Goal: Complete application form: Complete application form

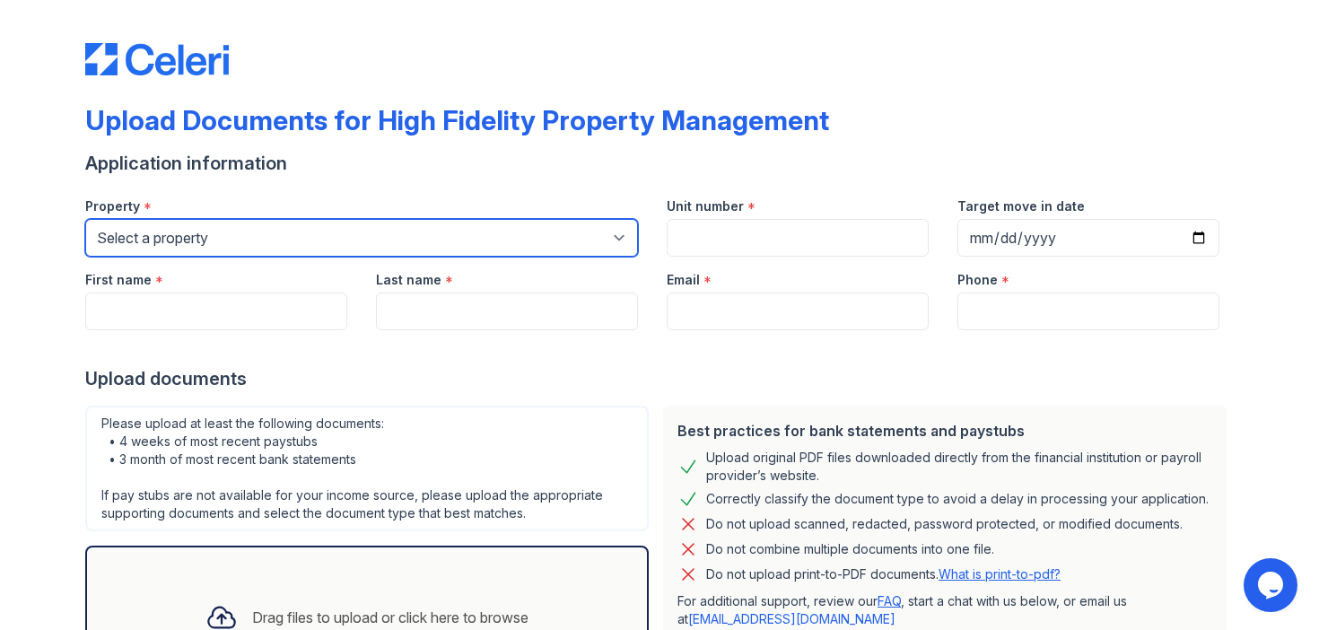
click at [255, 240] on select "Select a property [STREET_ADDRESS][GEOGRAPHIC_DATA][US_STATE][STREET_ADDRESS] […" at bounding box center [361, 238] width 553 height 38
click at [187, 243] on select "Select a property [STREET_ADDRESS][GEOGRAPHIC_DATA][US_STATE][STREET_ADDRESS] […" at bounding box center [361, 238] width 553 height 38
select select "2069"
click at [85, 219] on select "Select a property [STREET_ADDRESS][GEOGRAPHIC_DATA][US_STATE][STREET_ADDRESS] […" at bounding box center [361, 238] width 553 height 38
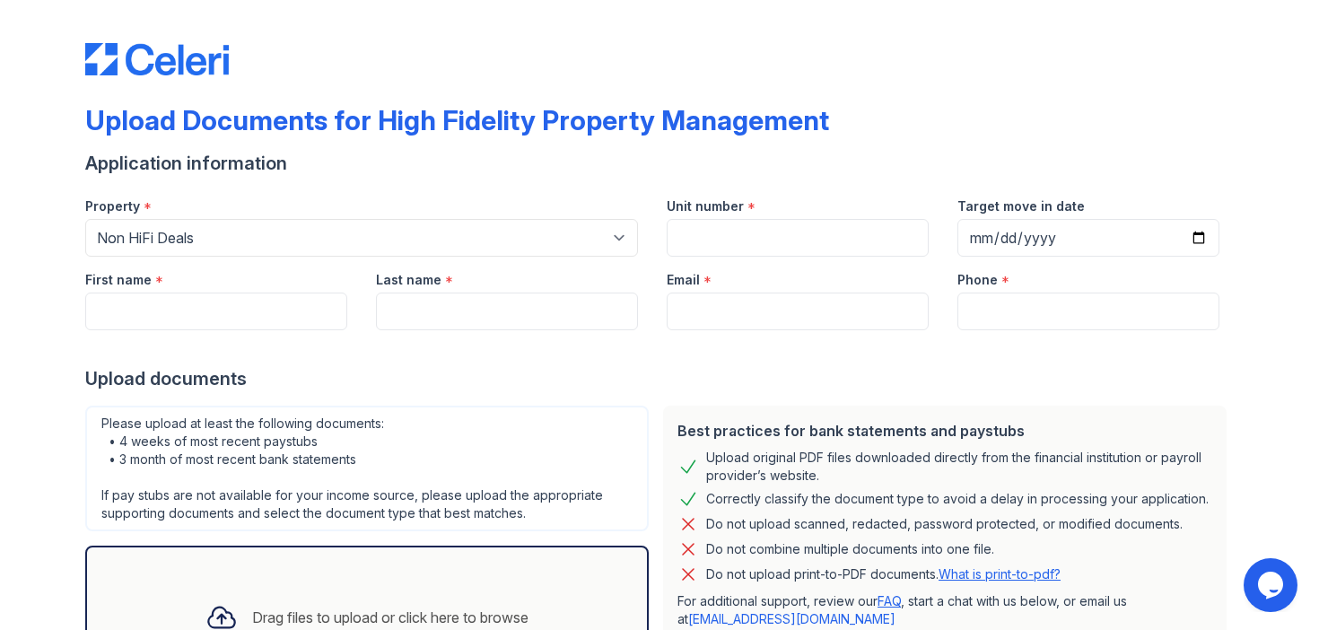
click at [85, 332] on div at bounding box center [659, 348] width 1148 height 36
click at [211, 314] on input "First name" at bounding box center [216, 311] width 262 height 38
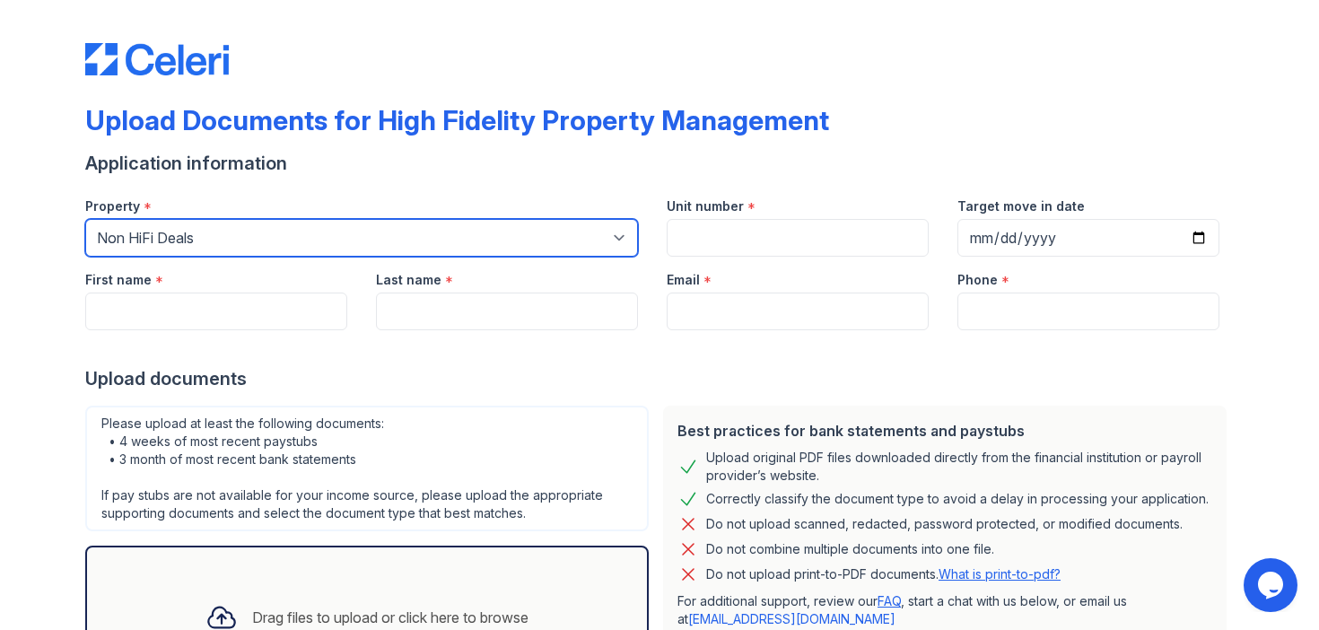
click at [231, 222] on select "Select a property [STREET_ADDRESS][GEOGRAPHIC_DATA][US_STATE][STREET_ADDRESS] […" at bounding box center [361, 238] width 553 height 38
click at [85, 219] on select "Select a property [STREET_ADDRESS][GEOGRAPHIC_DATA][US_STATE][STREET_ADDRESS] […" at bounding box center [361, 238] width 553 height 38
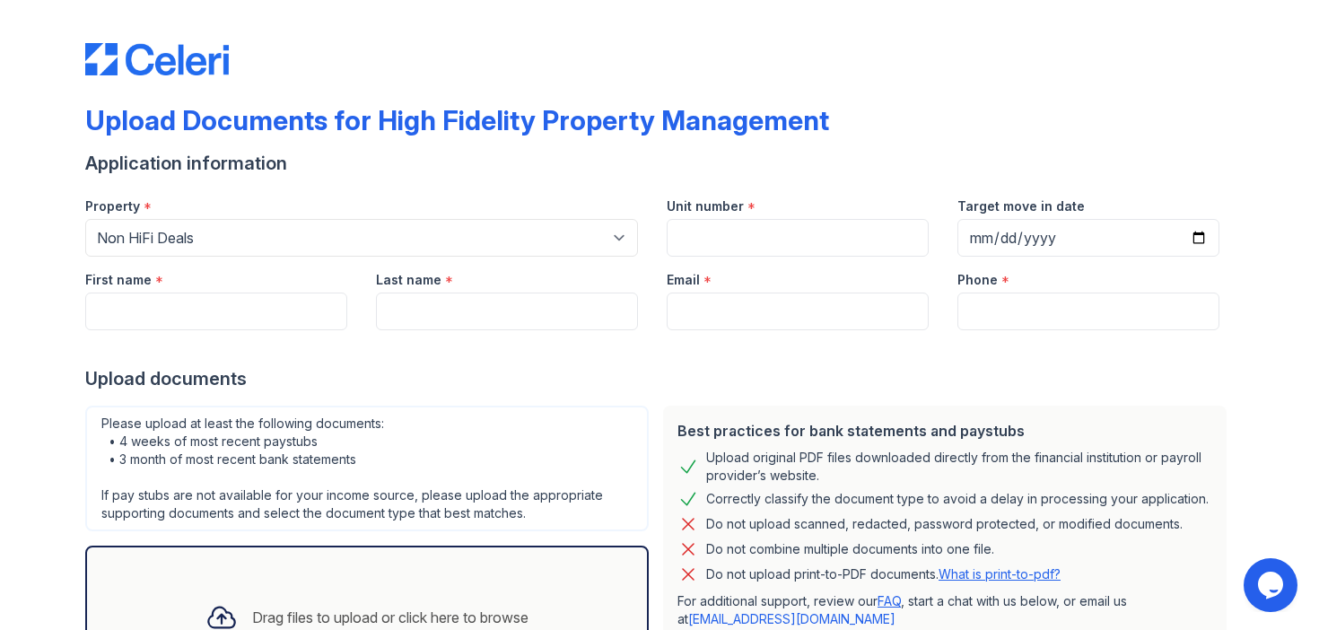
click at [728, 258] on div "Email *" at bounding box center [798, 275] width 262 height 36
click at [728, 232] on input "Unit number" at bounding box center [798, 238] width 262 height 38
click at [713, 240] on input "824 Armitage" at bounding box center [798, 238] width 262 height 38
click at [824, 249] on input "824 W Armitage" at bounding box center [798, 238] width 262 height 38
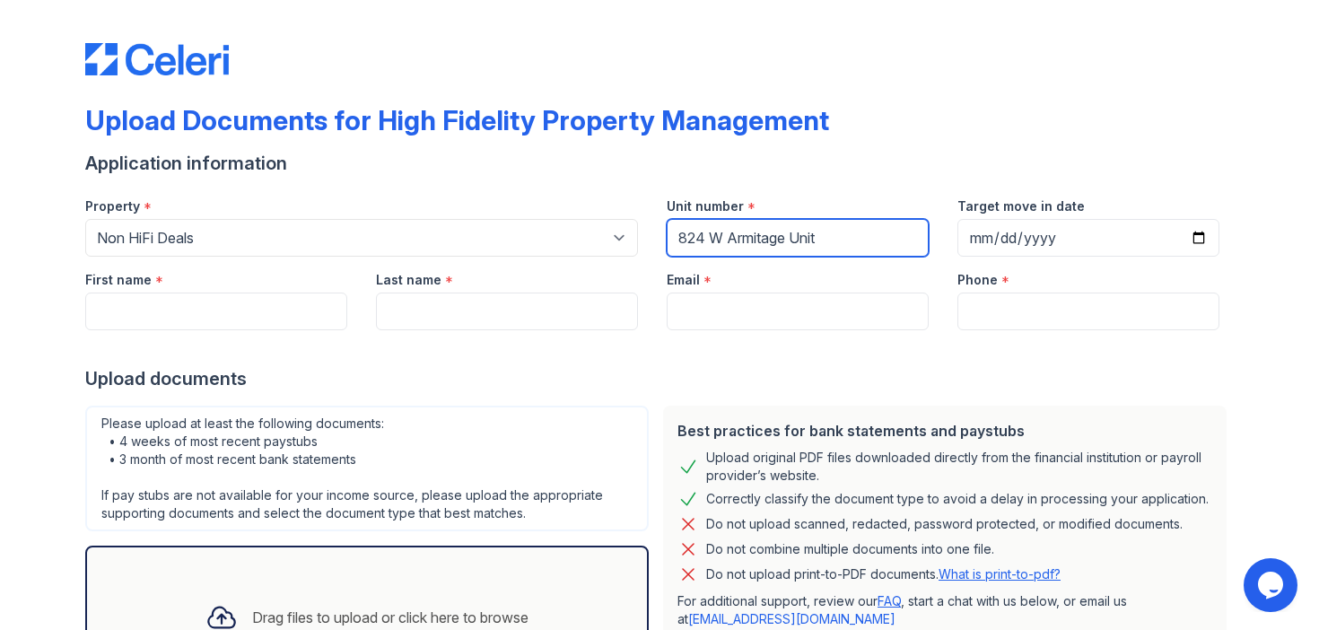
click at [805, 240] on input "824 W Armitage Unit" at bounding box center [798, 238] width 262 height 38
type input "824 W Armitage 2B"
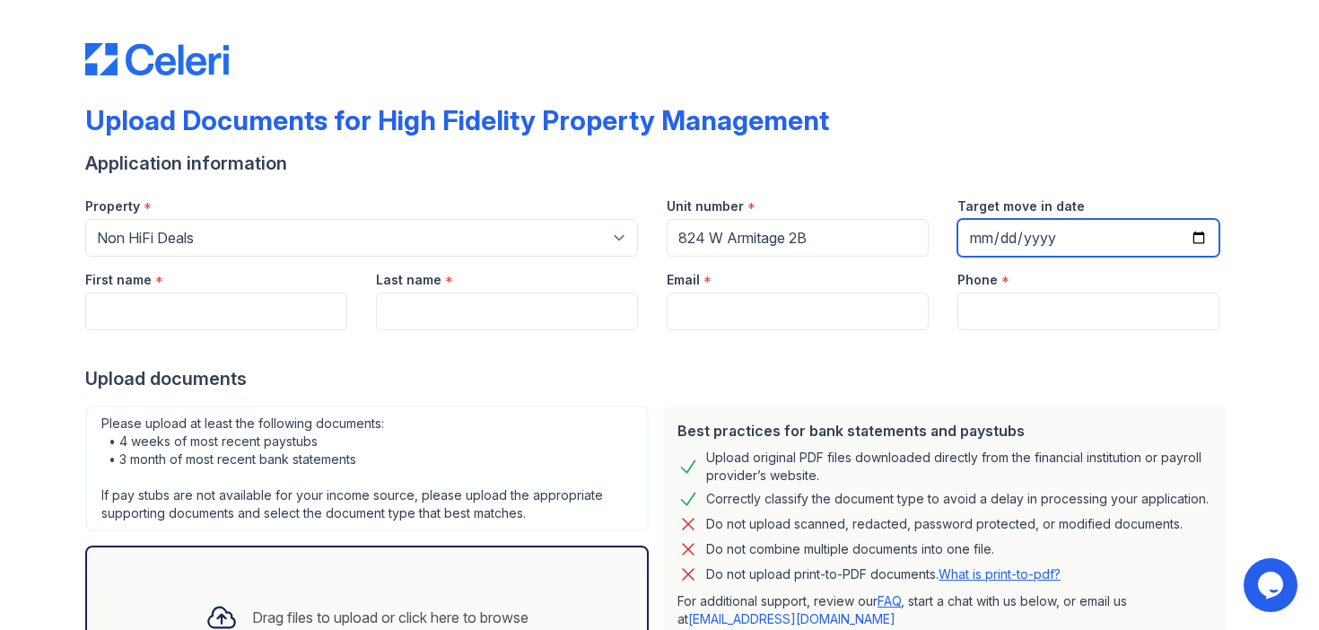
click at [1199, 224] on input "Target move in date" at bounding box center [1088, 238] width 262 height 38
click at [1199, 232] on input "Target move in date" at bounding box center [1088, 238] width 262 height 38
click at [1217, 189] on div "Target move in date" at bounding box center [1088, 201] width 262 height 36
click at [1022, 235] on input "Target move in date" at bounding box center [1088, 238] width 262 height 38
click at [1210, 231] on input "Target move in date" at bounding box center [1088, 238] width 262 height 38
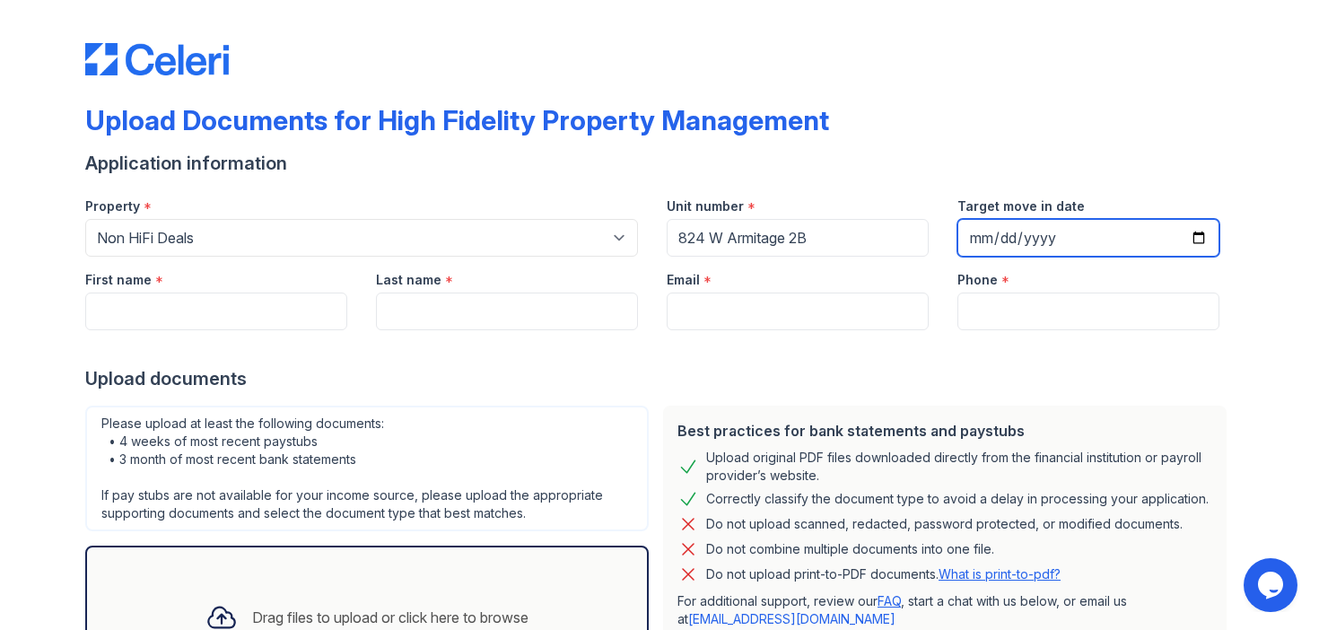
click at [1199, 231] on input "Target move in date" at bounding box center [1088, 238] width 262 height 38
click at [1198, 242] on input "[DATE]" at bounding box center [1088, 238] width 262 height 38
type input "[DATE]"
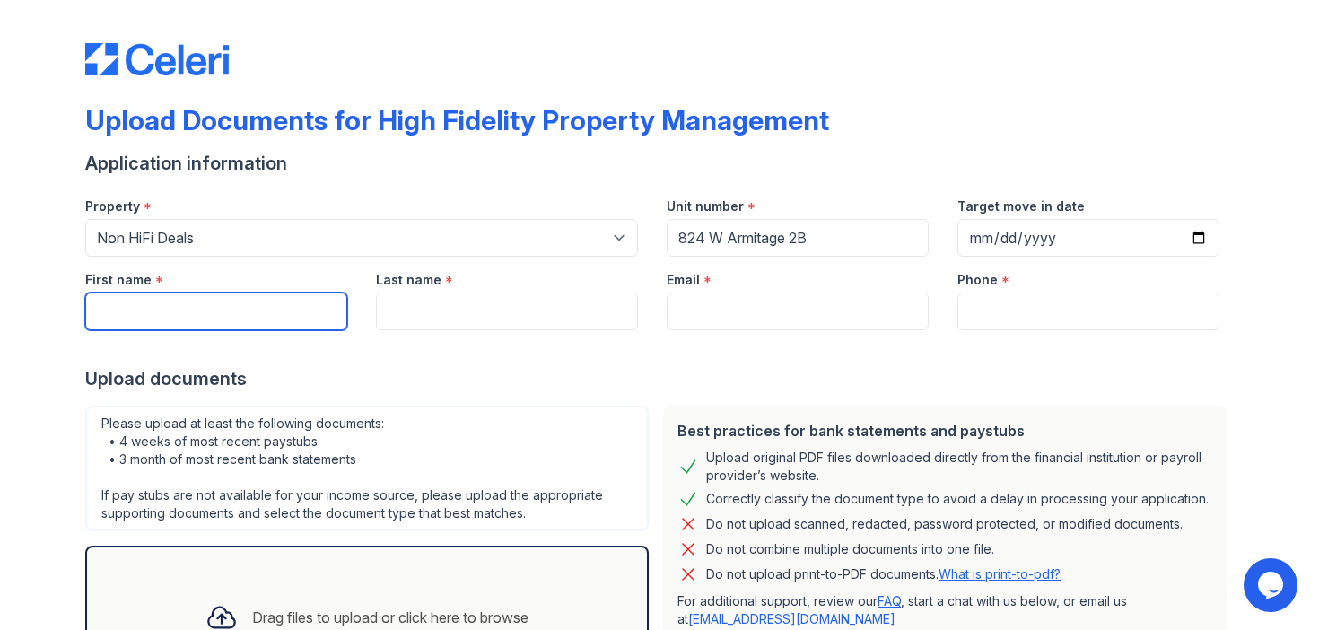
click at [252, 323] on input "First name" at bounding box center [216, 311] width 262 height 38
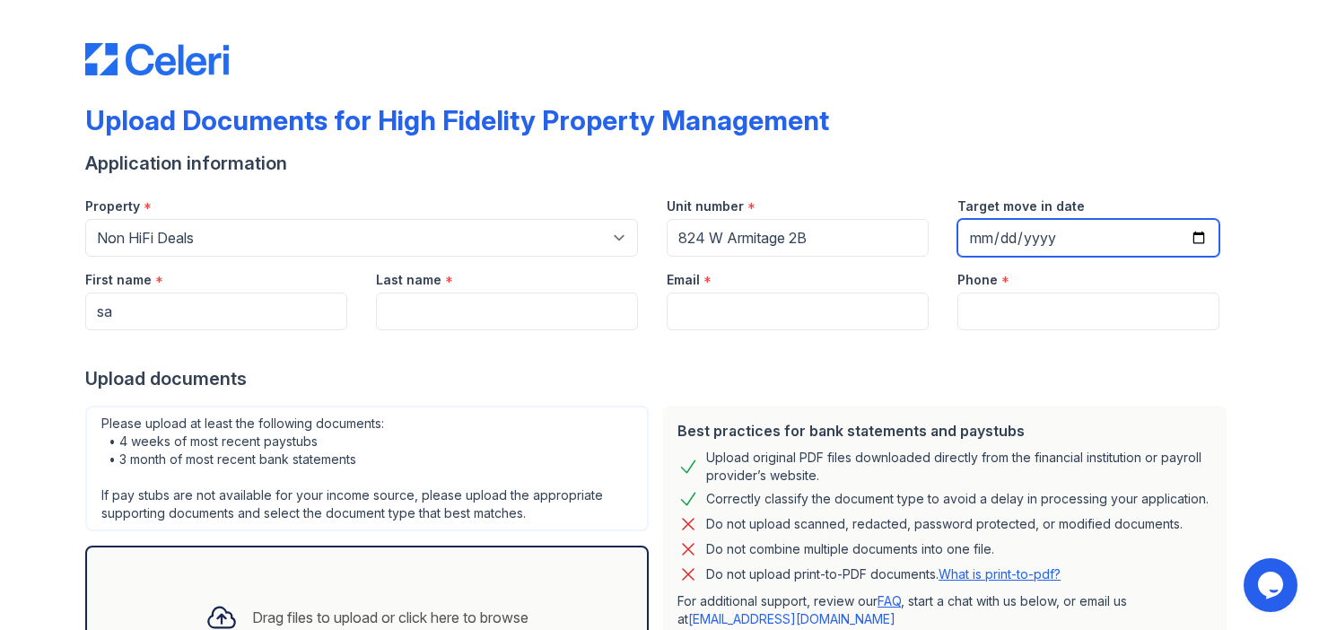
click at [1188, 236] on input "[DATE]" at bounding box center [1088, 238] width 262 height 38
click at [1198, 237] on input "[DATE]" at bounding box center [1088, 238] width 262 height 38
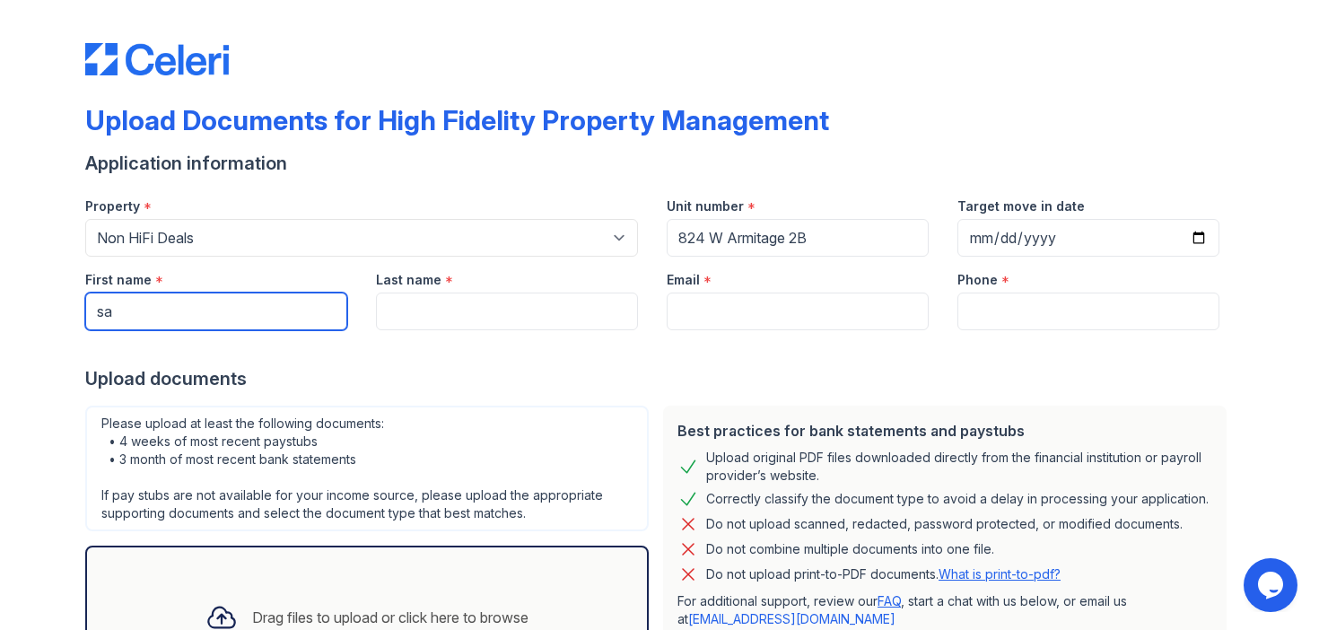
click at [316, 294] on input "sa" at bounding box center [216, 311] width 262 height 38
click at [304, 312] on input "sa" at bounding box center [216, 311] width 262 height 38
type input "[PERSON_NAME]"
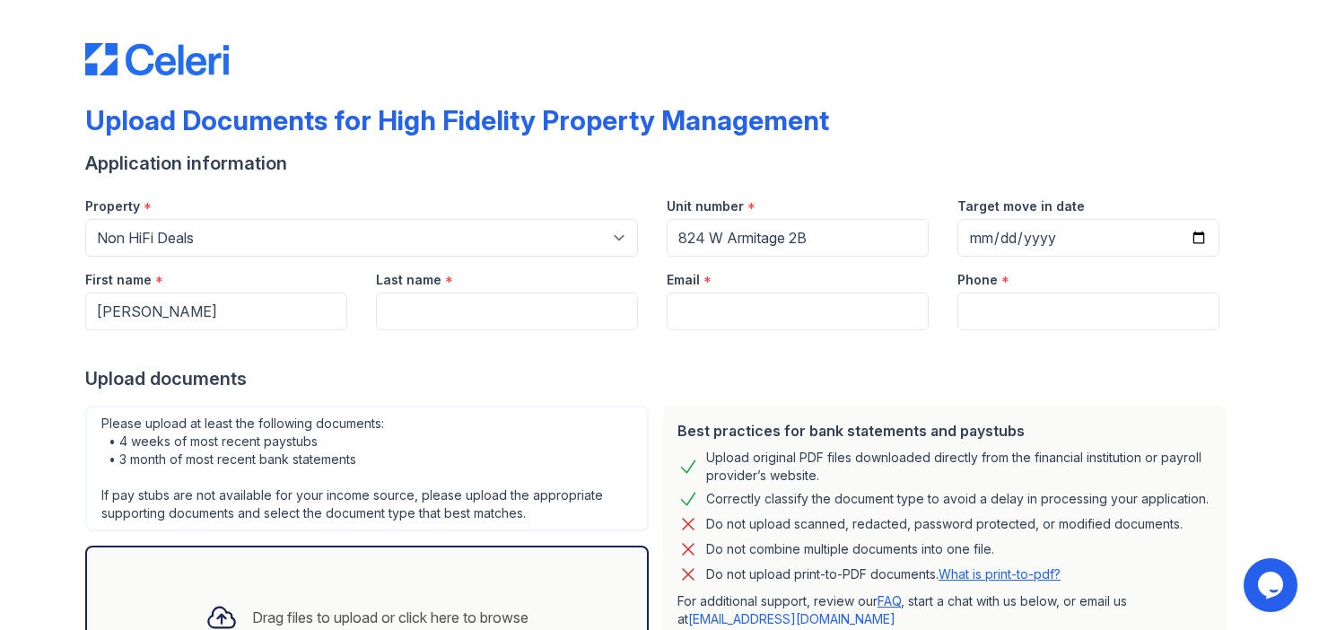
click at [446, 330] on div at bounding box center [659, 348] width 1148 height 36
click at [450, 316] on input "Last name" at bounding box center [507, 311] width 262 height 38
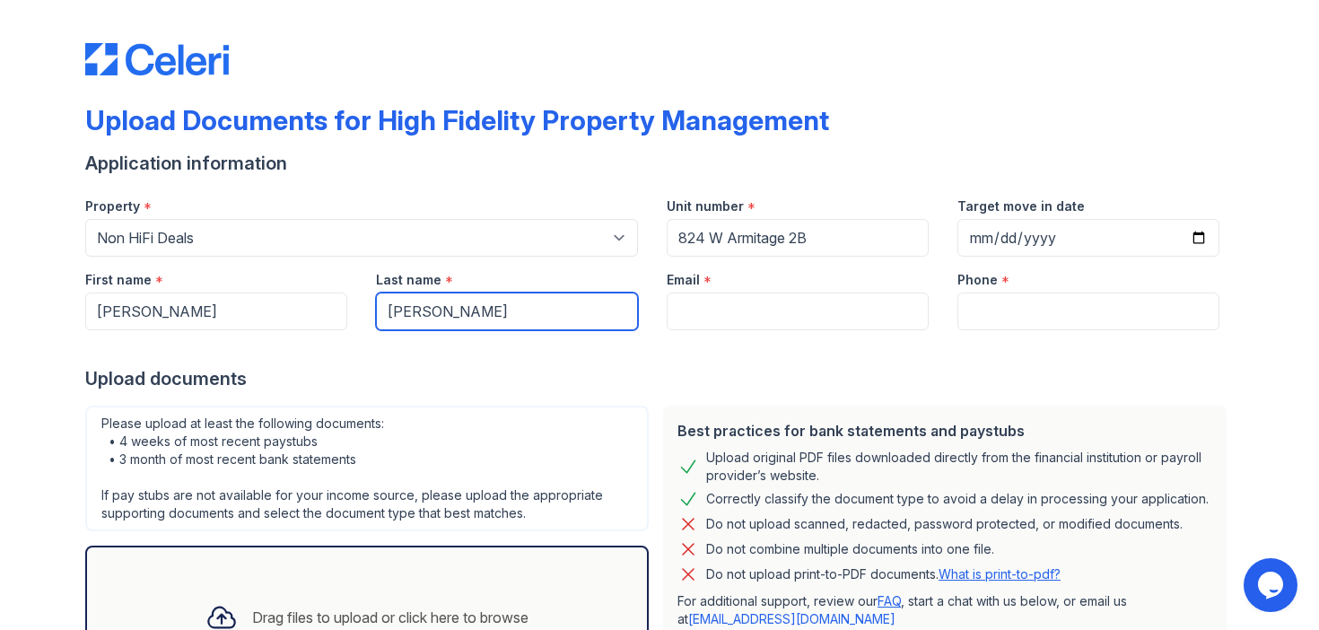
type input "[PERSON_NAME]"
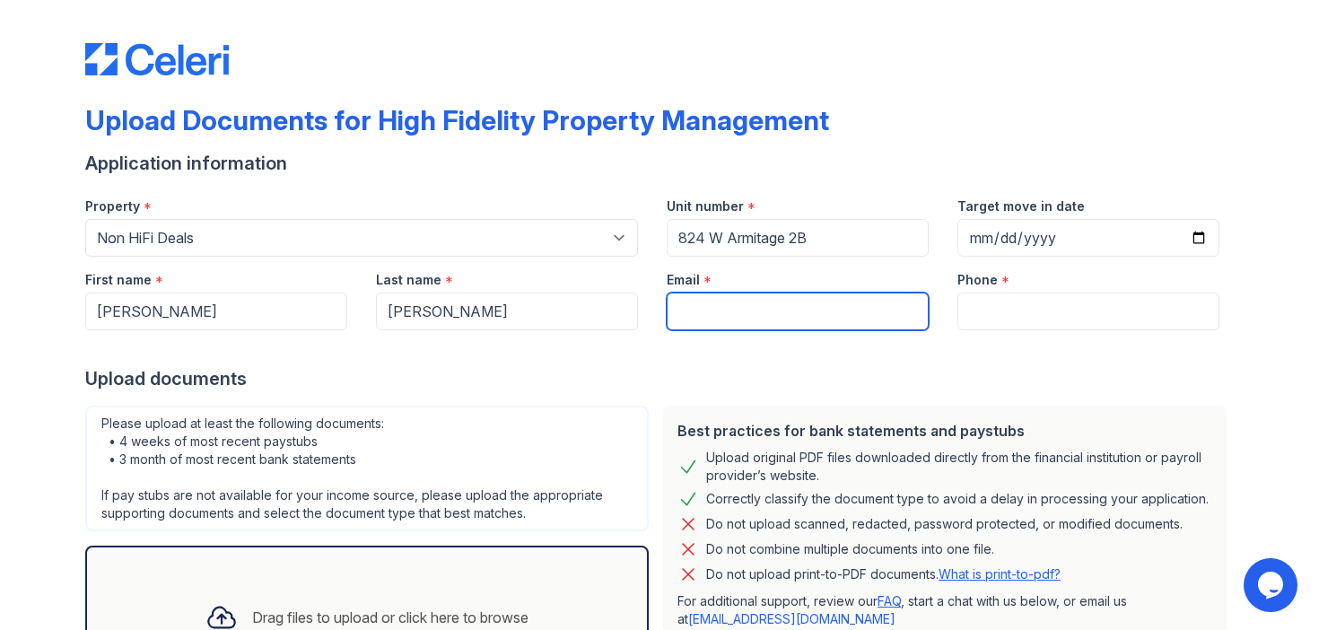
click at [702, 320] on input "Email" at bounding box center [798, 311] width 262 height 38
type input "[PERSON_NAME][EMAIL_ADDRESS][PERSON_NAME][DOMAIN_NAME]"
type input "8478264994"
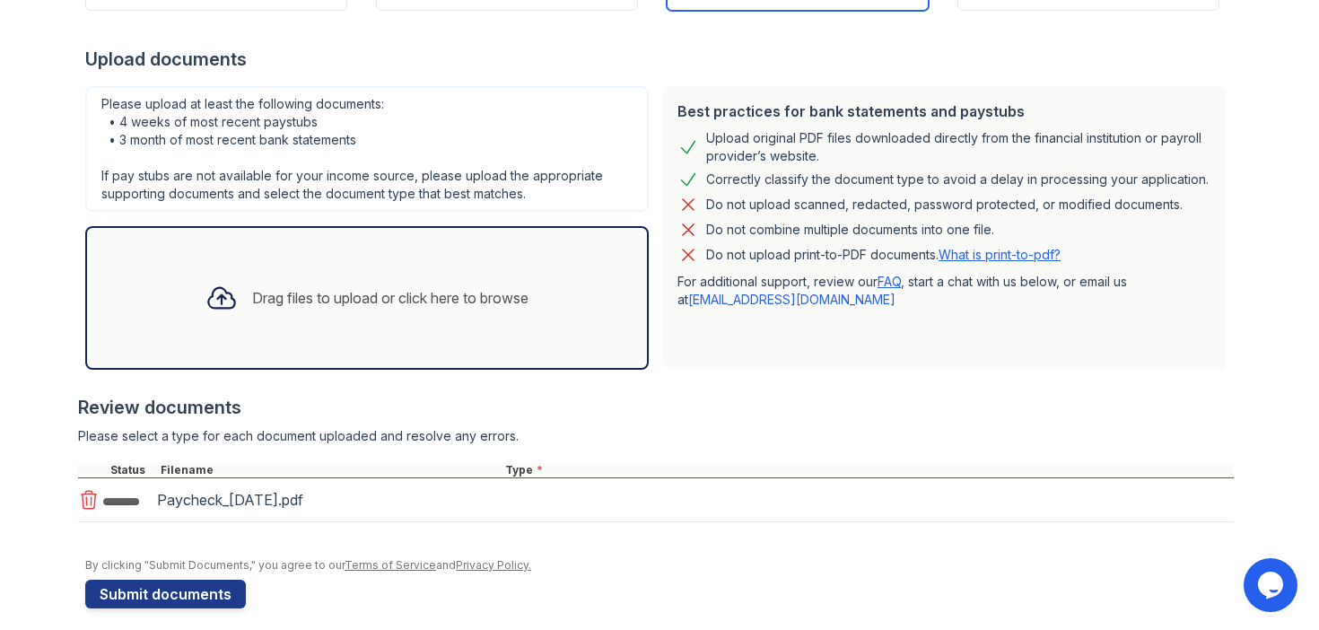
scroll to position [339, 0]
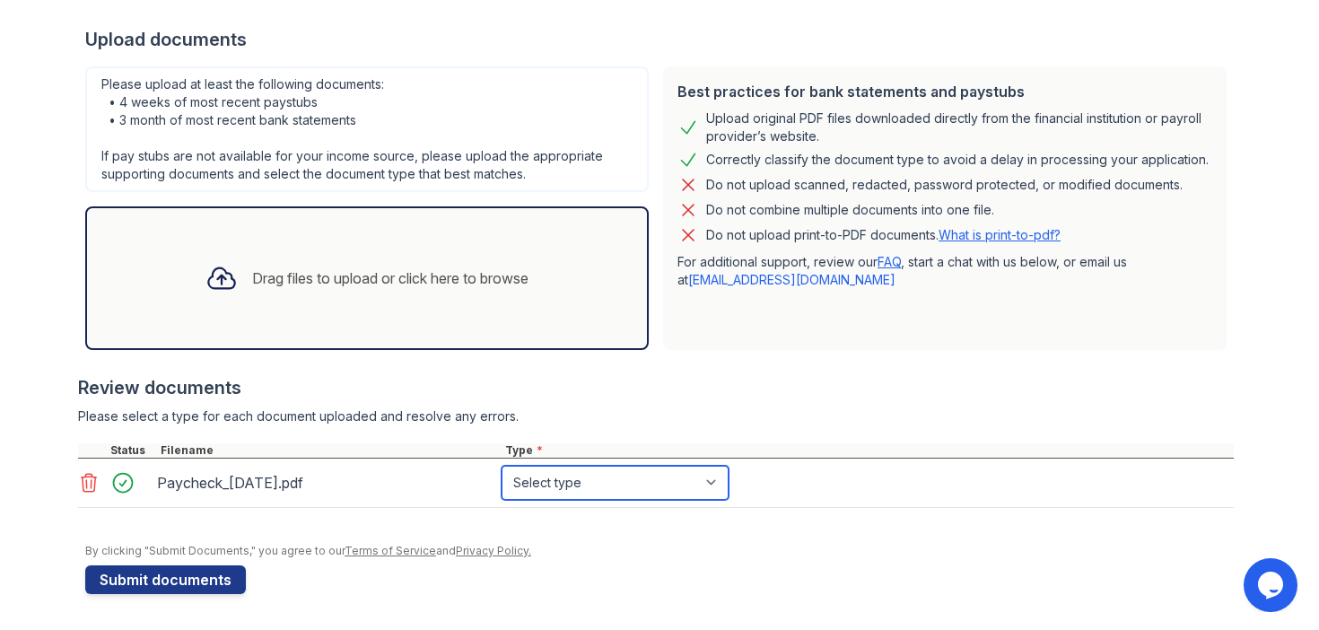
click at [563, 472] on select "Select type Paystub Bank Statement Offer Letter Tax Documents Benefit Award Let…" at bounding box center [614, 483] width 227 height 34
select select "paystub"
click at [501, 466] on select "Select type Paystub Bank Statement Offer Letter Tax Documents Benefit Award Let…" at bounding box center [614, 483] width 227 height 34
click at [203, 594] on div "Upload Documents for High Fidelity Property Management Application information …" at bounding box center [659, 134] width 1148 height 933
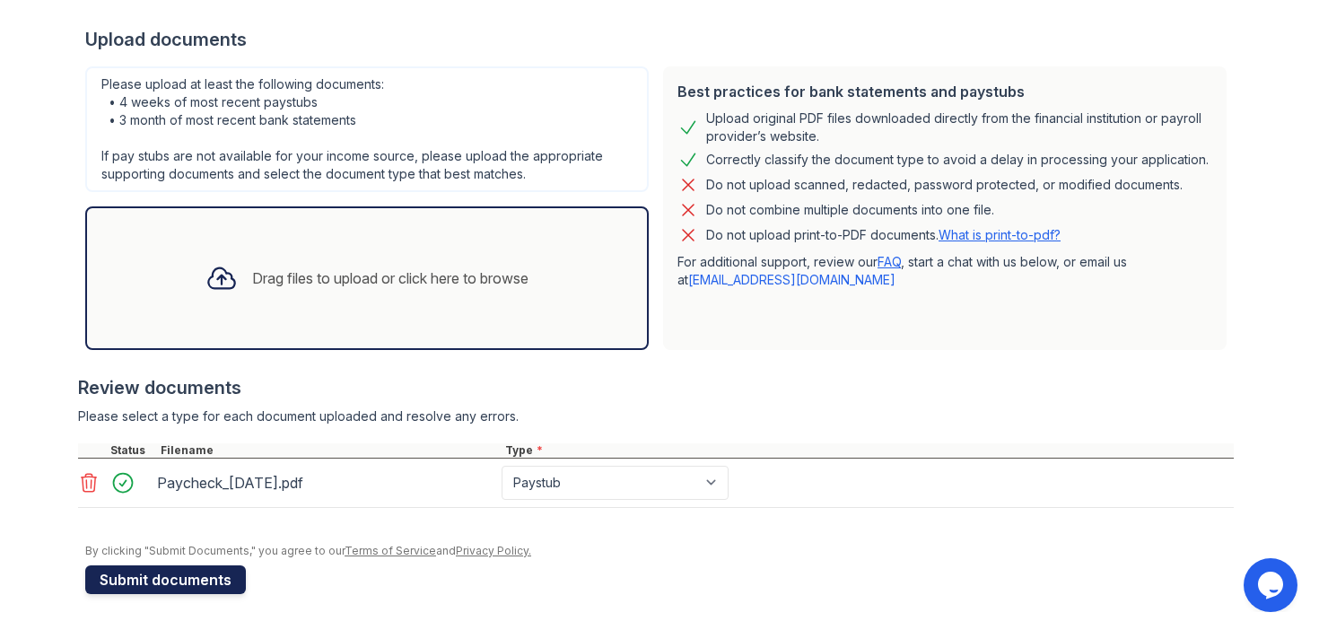
click at [212, 579] on button "Submit documents" at bounding box center [165, 579] width 161 height 29
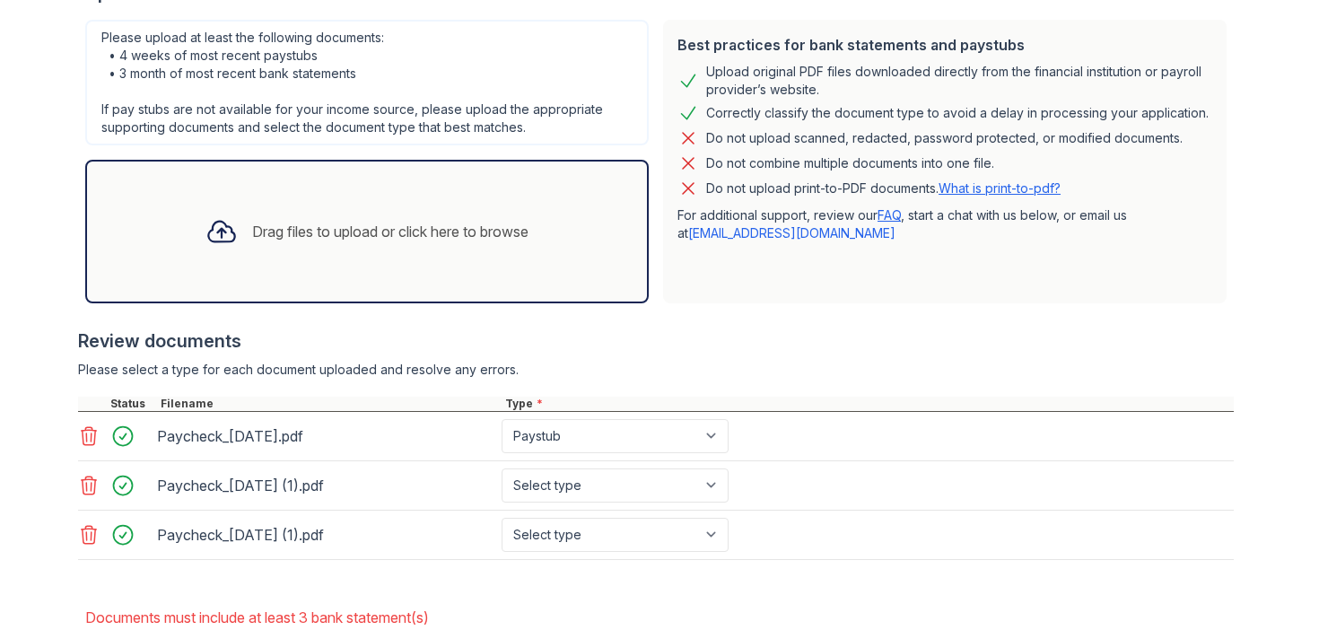
scroll to position [460, 0]
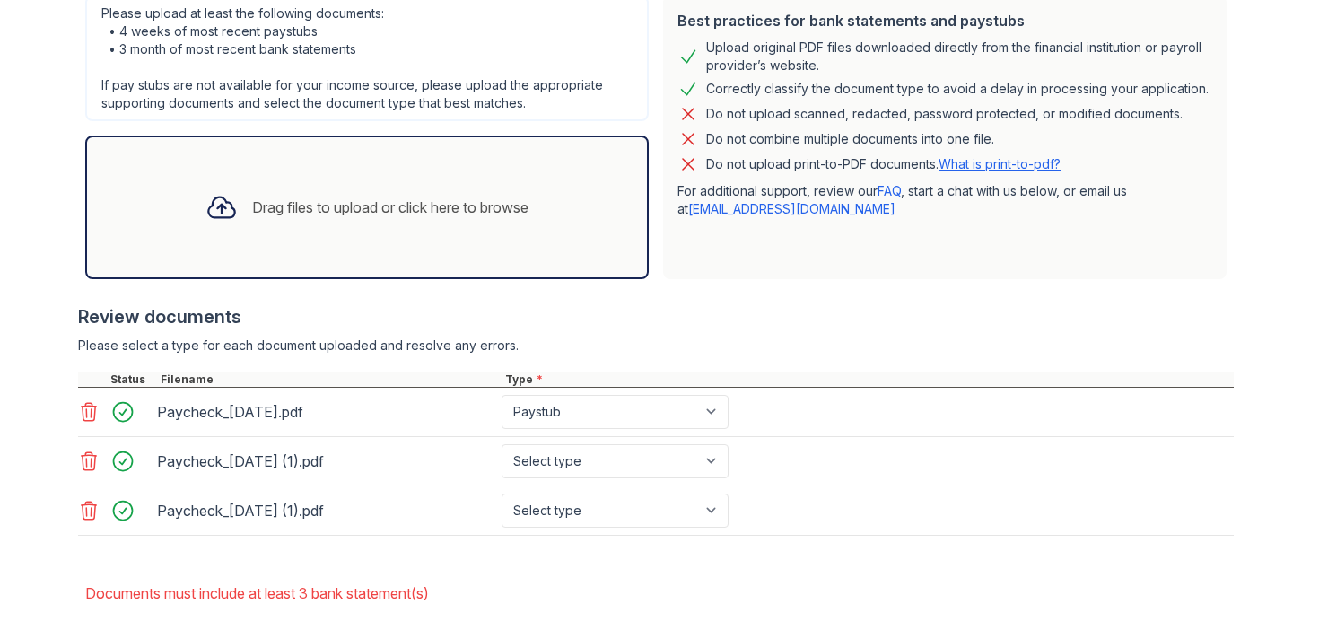
click at [90, 466] on icon at bounding box center [89, 461] width 22 height 22
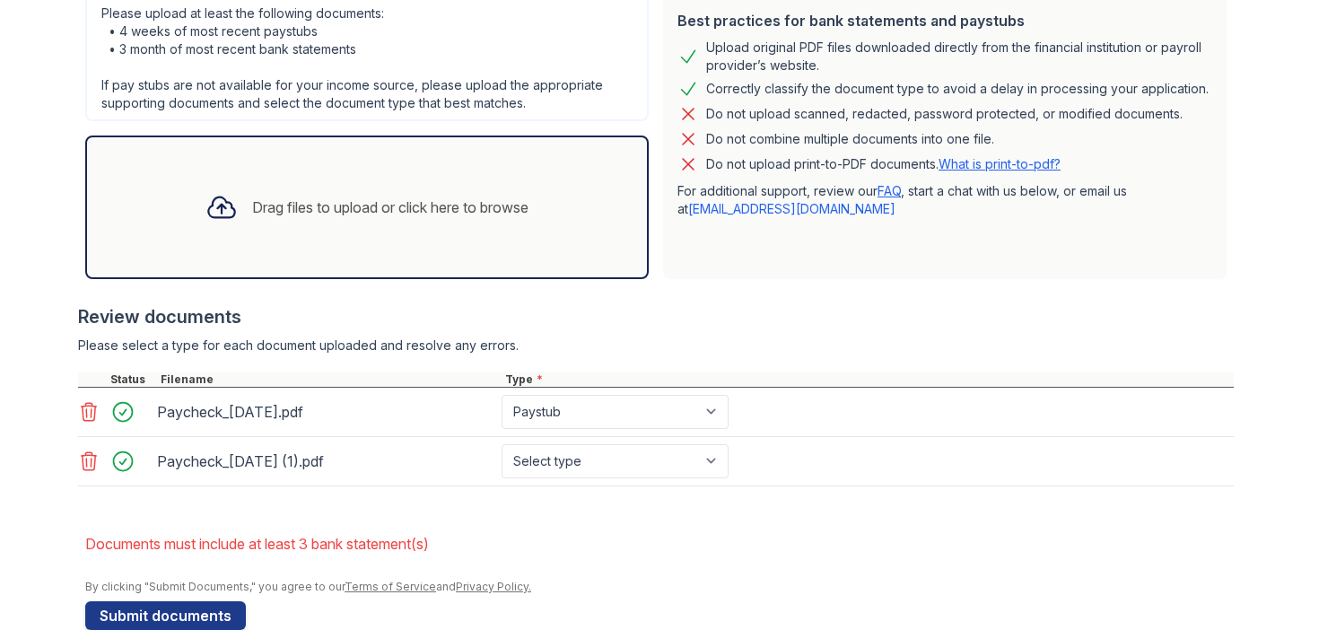
click at [90, 467] on icon at bounding box center [89, 461] width 22 height 22
click at [566, 469] on select "Select type Paystub Bank Statement Offer Letter Tax Documents Benefit Award Let…" at bounding box center [614, 461] width 227 height 34
select select "paystub"
click at [501, 444] on select "Select type Paystub Bank Statement Offer Letter Tax Documents Benefit Award Let…" at bounding box center [614, 461] width 227 height 34
click at [203, 616] on button "Submit documents" at bounding box center [165, 615] width 161 height 29
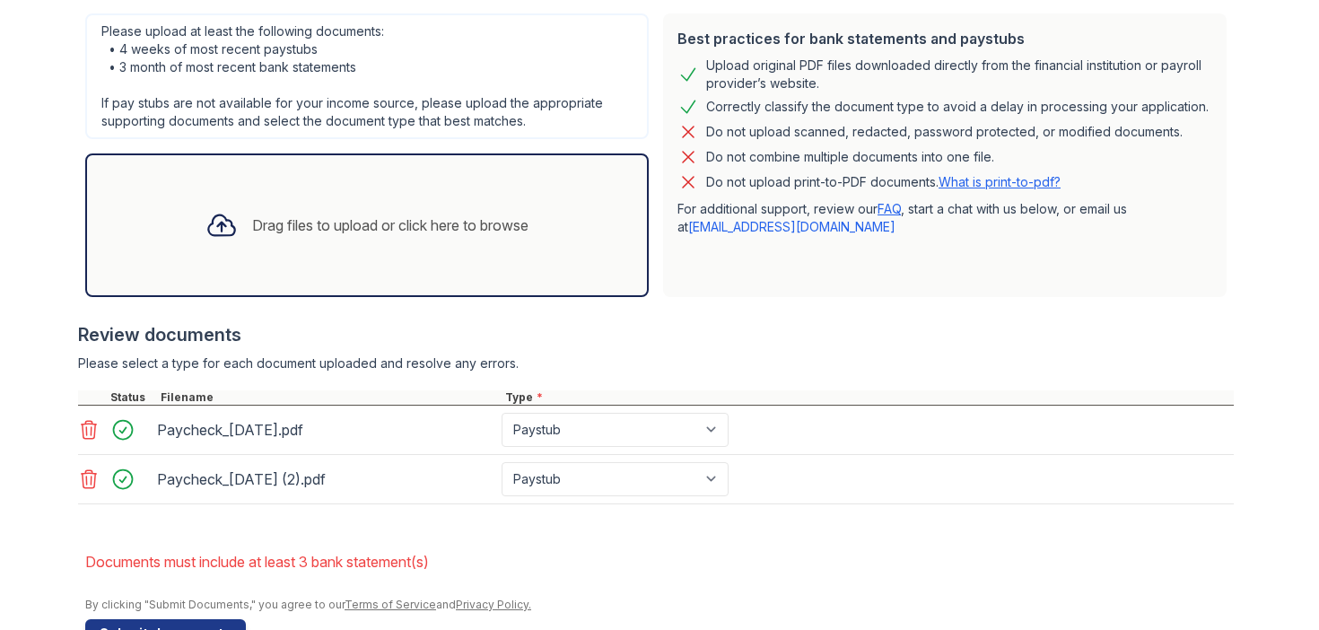
scroll to position [438, 0]
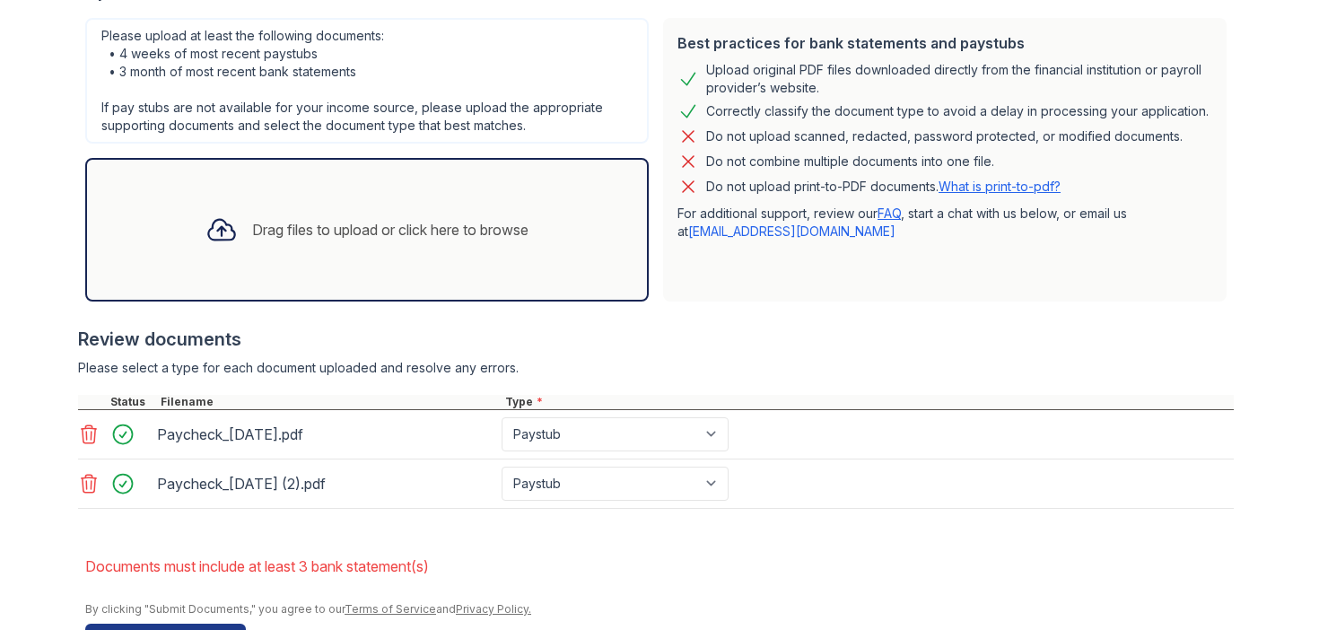
click at [93, 484] on icon at bounding box center [89, 484] width 22 height 22
click at [577, 492] on select "Select type Paystub Bank Statement Offer Letter Tax Documents Benefit Award Let…" at bounding box center [614, 484] width 227 height 34
select select "paystub"
click at [501, 467] on select "Select type Paystub Bank Statement Offer Letter Tax Documents Benefit Award Let…" at bounding box center [614, 484] width 227 height 34
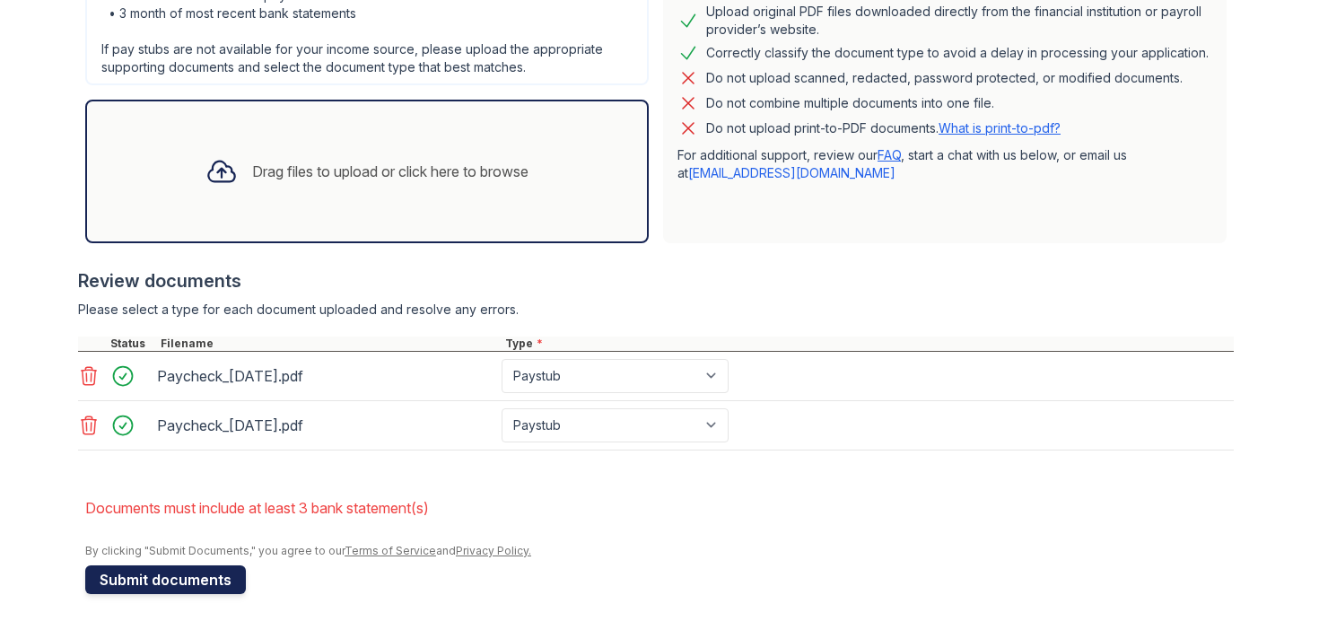
click at [172, 582] on button "Submit documents" at bounding box center [165, 579] width 161 height 29
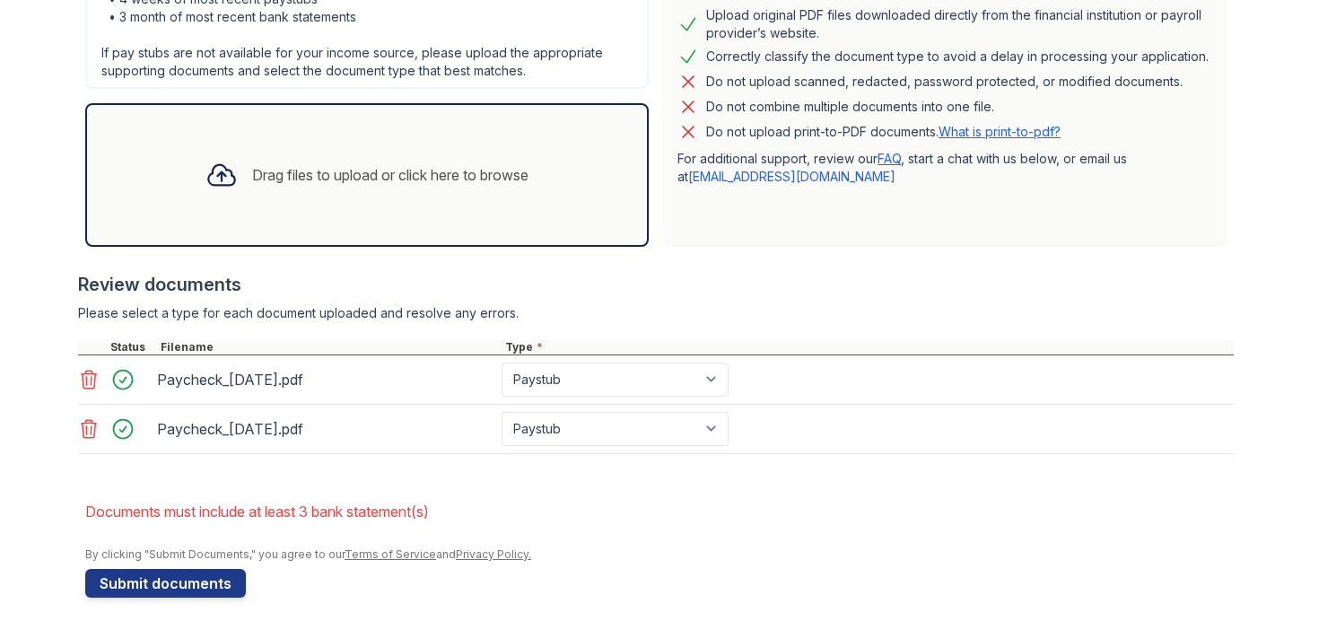
scroll to position [492, 0]
click at [1264, 98] on div "Upload Documents for High Fidelity Property Management Please correct the error…" at bounding box center [659, 71] width 1261 height 1126
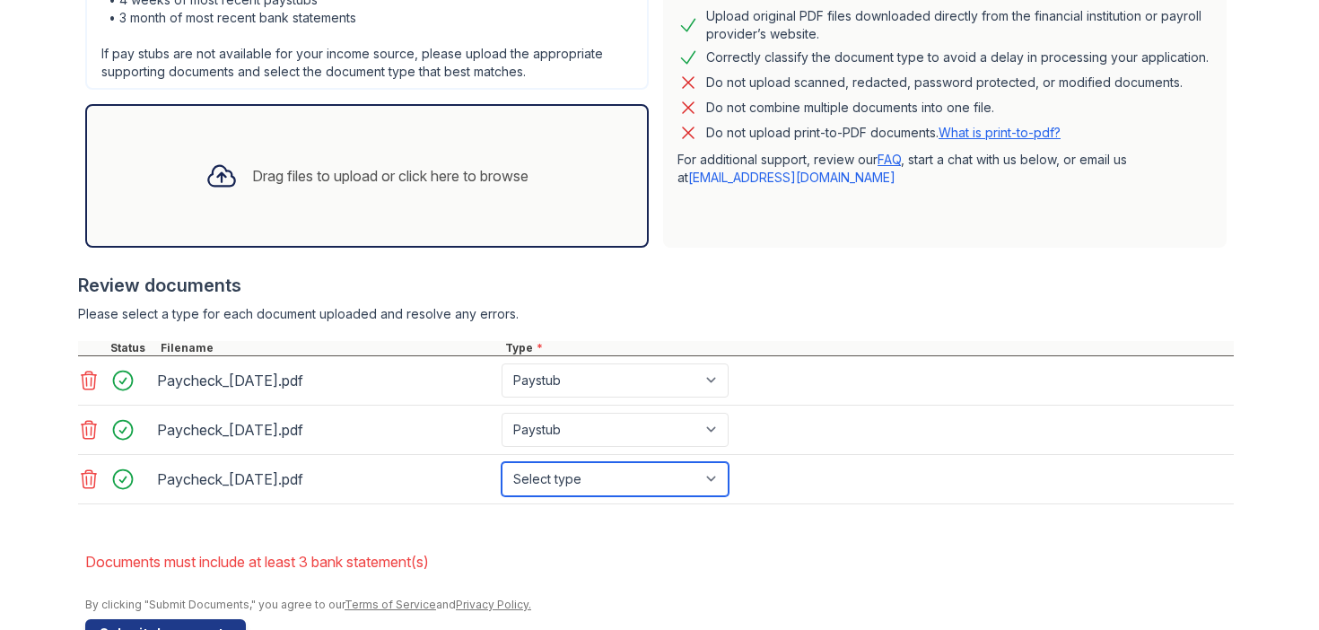
click at [621, 475] on select "Select type Paystub Bank Statement Offer Letter Tax Documents Benefit Award Let…" at bounding box center [614, 479] width 227 height 34
select select "paystub"
click at [501, 462] on select "Select type Paystub Bank Statement Offer Letter Tax Documents Benefit Award Let…" at bounding box center [614, 479] width 227 height 34
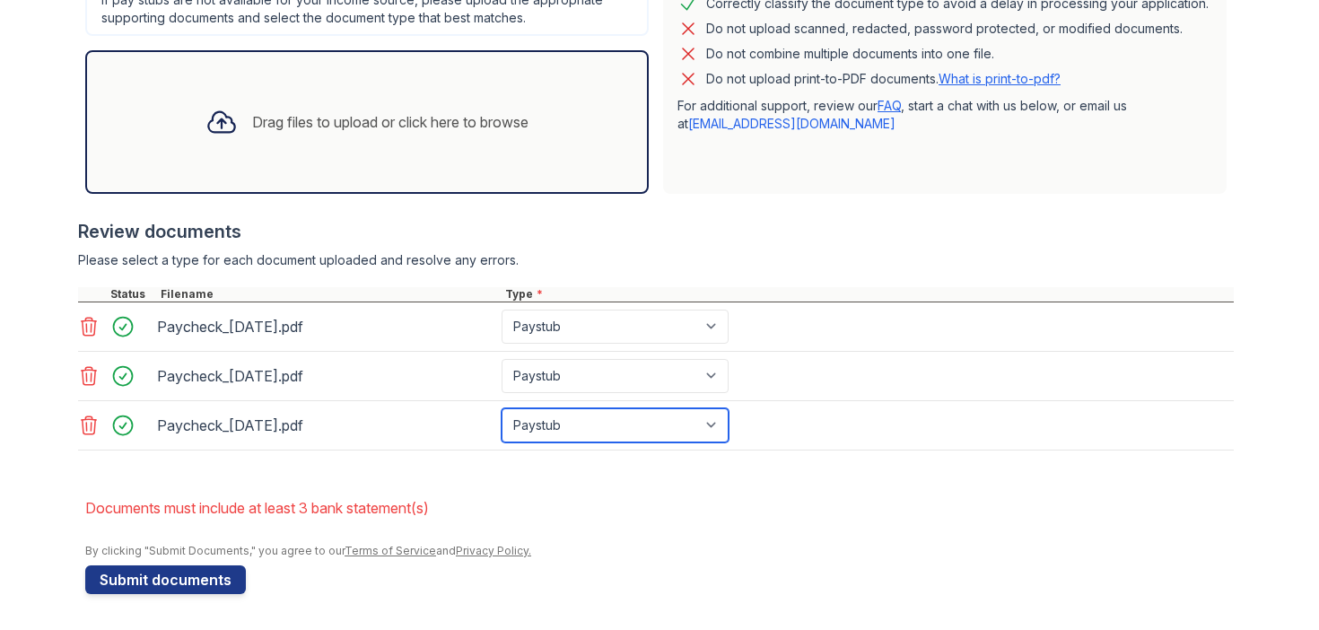
scroll to position [545, 0]
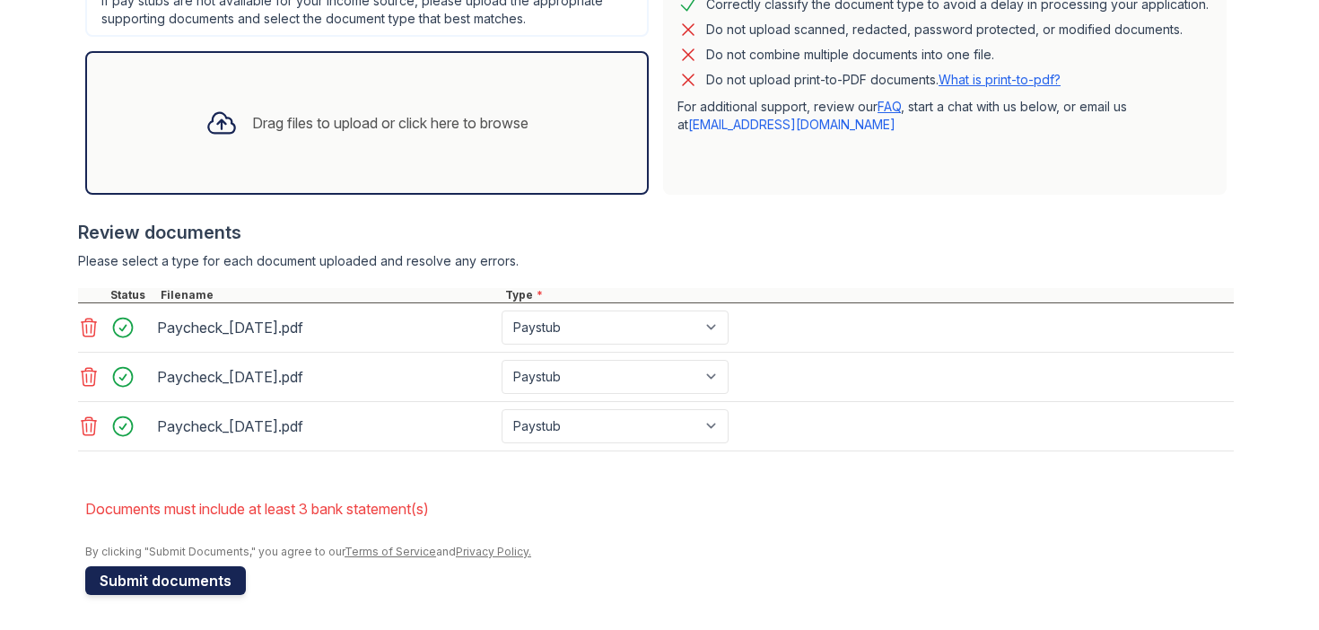
click at [208, 590] on button "Submit documents" at bounding box center [165, 580] width 161 height 29
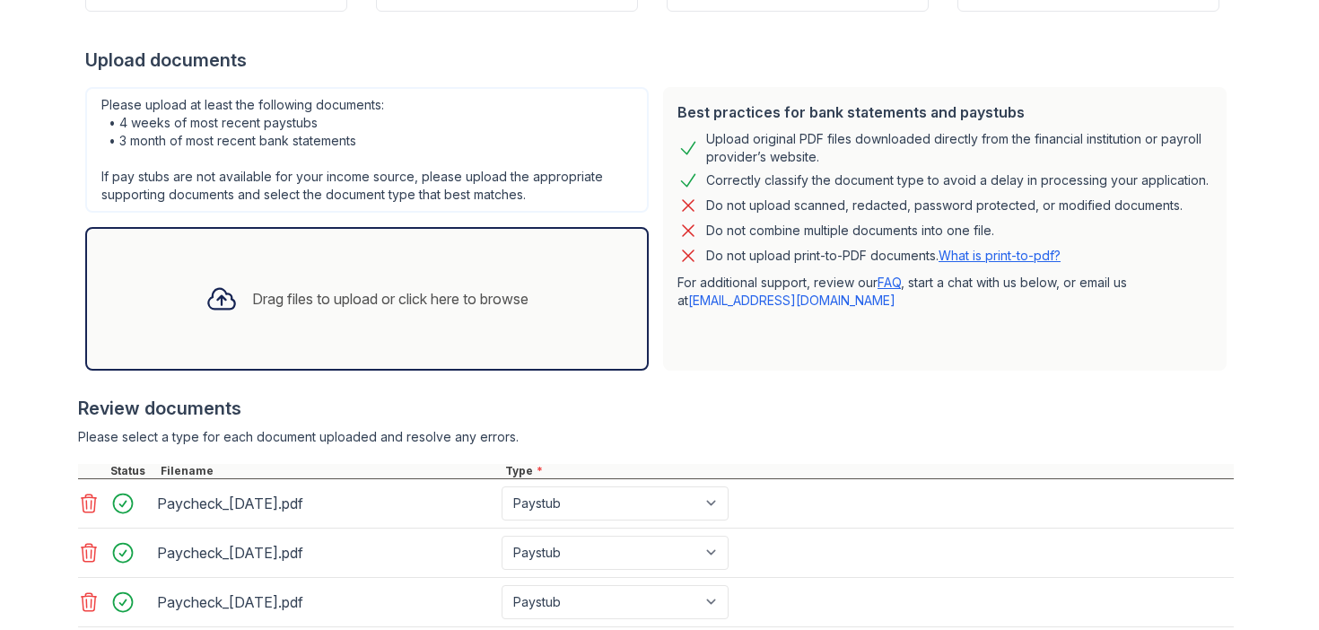
scroll to position [397, 0]
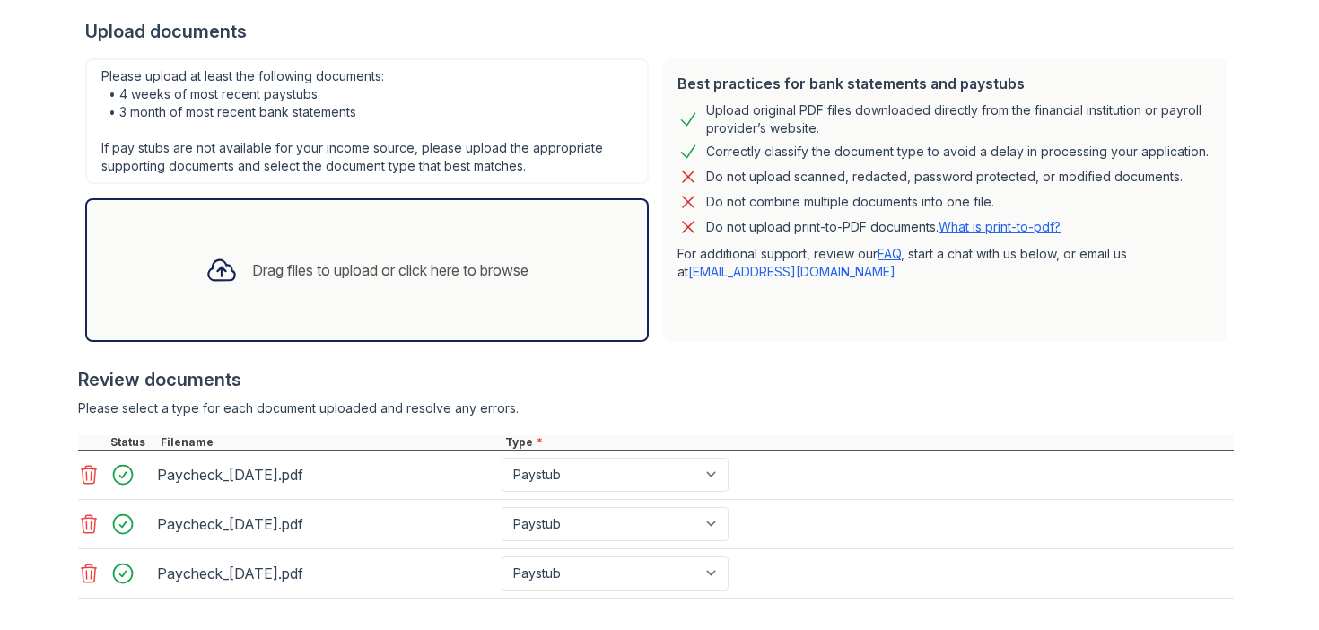
click at [100, 575] on link at bounding box center [90, 574] width 25 height 22
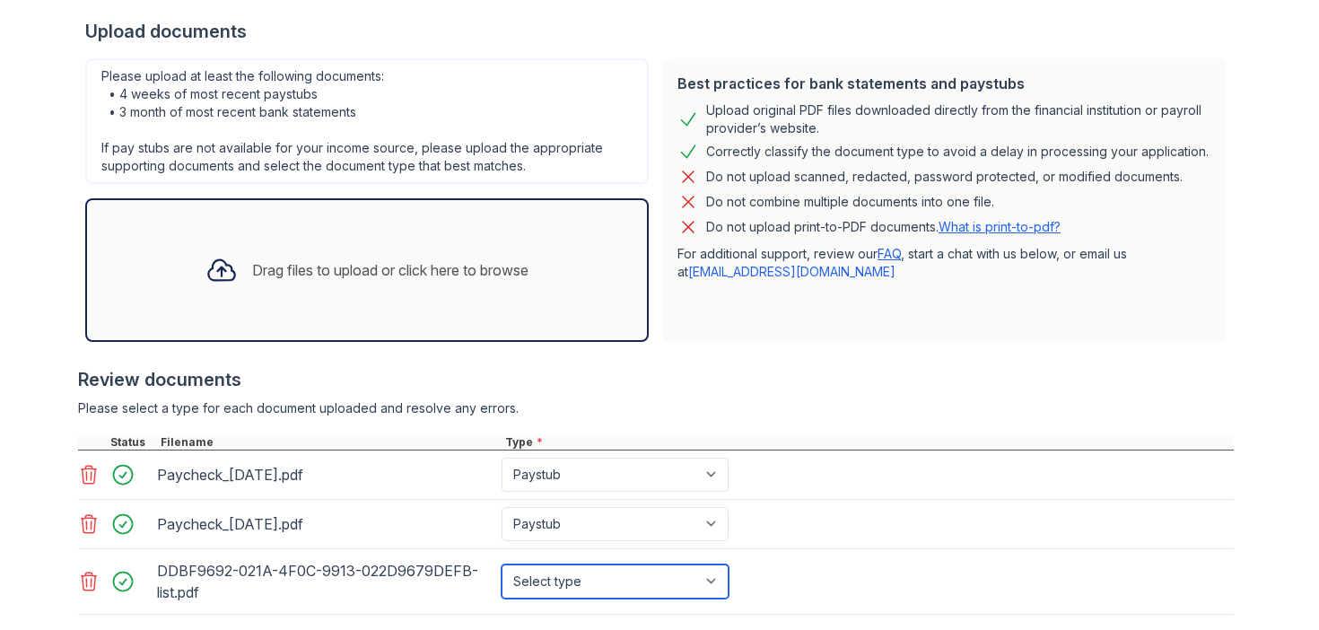
click at [563, 582] on select "Select type Paystub Bank Statement Offer Letter Tax Documents Benefit Award Let…" at bounding box center [614, 581] width 227 height 34
select select "bank_statement"
click at [501, 564] on select "Select type Paystub Bank Statement Offer Letter Tax Documents Benefit Award Let…" at bounding box center [614, 581] width 227 height 34
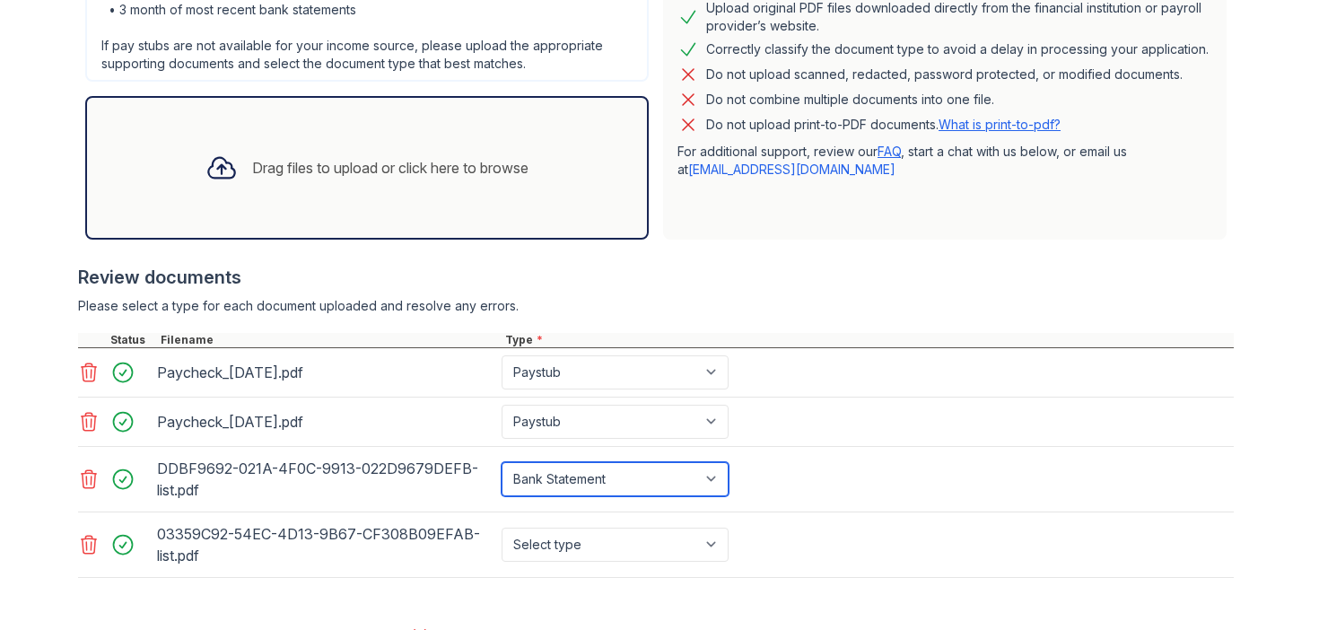
scroll to position [501, 0]
click at [531, 545] on select "Select type Paystub Bank Statement Offer Letter Tax Documents Benefit Award Let…" at bounding box center [614, 544] width 227 height 34
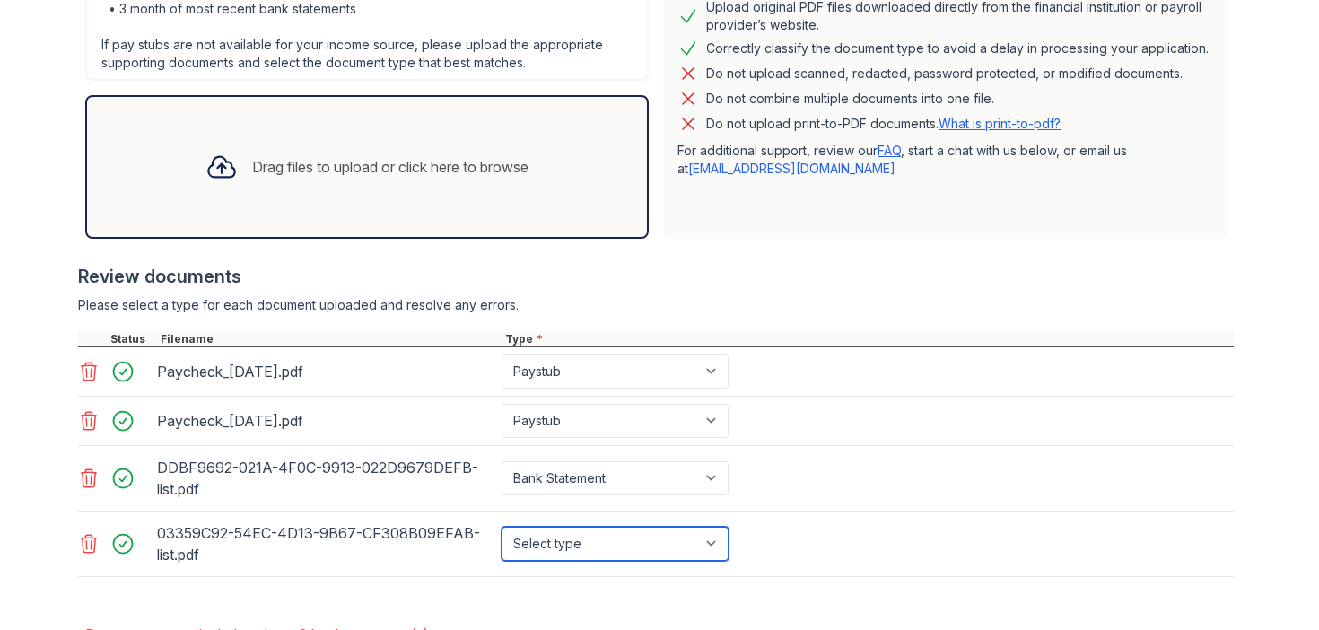
click at [531, 545] on select "Select type Paystub Bank Statement Offer Letter Tax Documents Benefit Award Let…" at bounding box center [614, 544] width 227 height 34
click at [536, 543] on select "Select type Paystub Bank Statement Offer Letter Tax Documents Benefit Award Let…" at bounding box center [614, 544] width 227 height 34
select select "bank_statement"
click at [501, 527] on select "Select type Paystub Bank Statement Offer Letter Tax Documents Benefit Award Let…" at bounding box center [614, 544] width 227 height 34
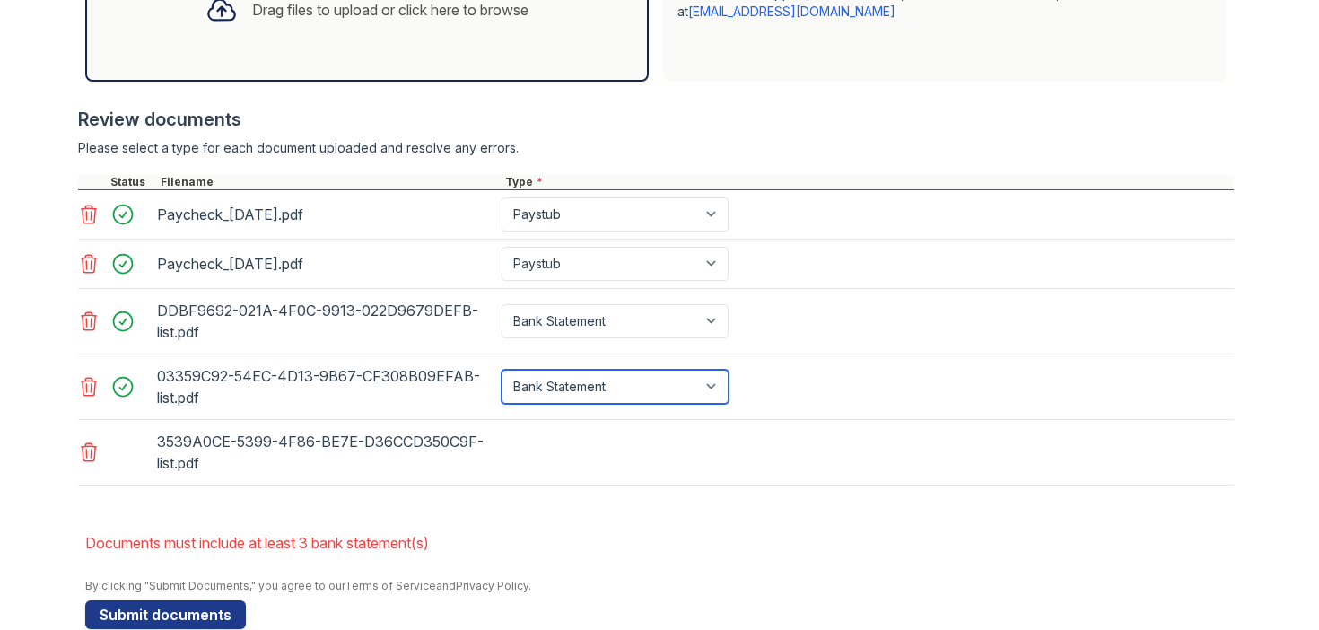
scroll to position [658, 0]
click at [600, 388] on select "Select type Paystub Bank Statement Offer Letter Tax Documents Benefit Award Let…" at bounding box center [614, 386] width 227 height 34
click at [501, 369] on select "Select type Paystub Bank Statement Offer Letter Tax Documents Benefit Award Let…" at bounding box center [614, 386] width 227 height 34
click at [580, 436] on div "3539A0CE-5399-4F86-BE7E-D36CCD350C9F-list.pdf" at bounding box center [656, 451] width 1156 height 65
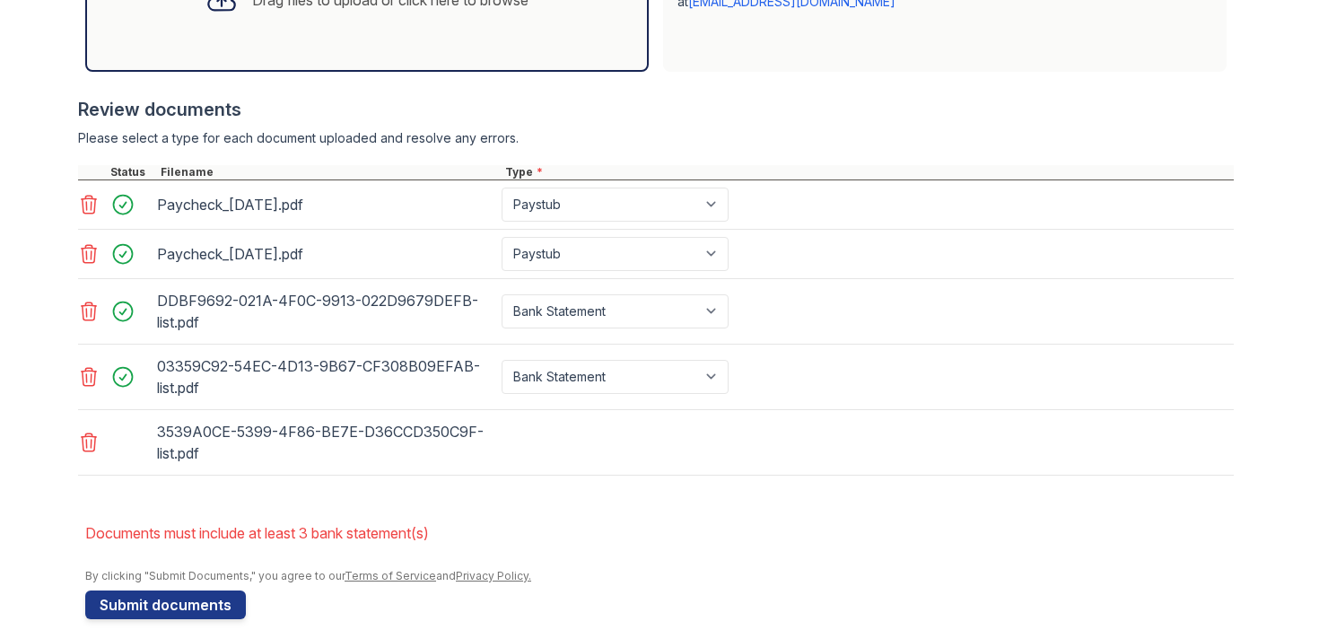
scroll to position [670, 0]
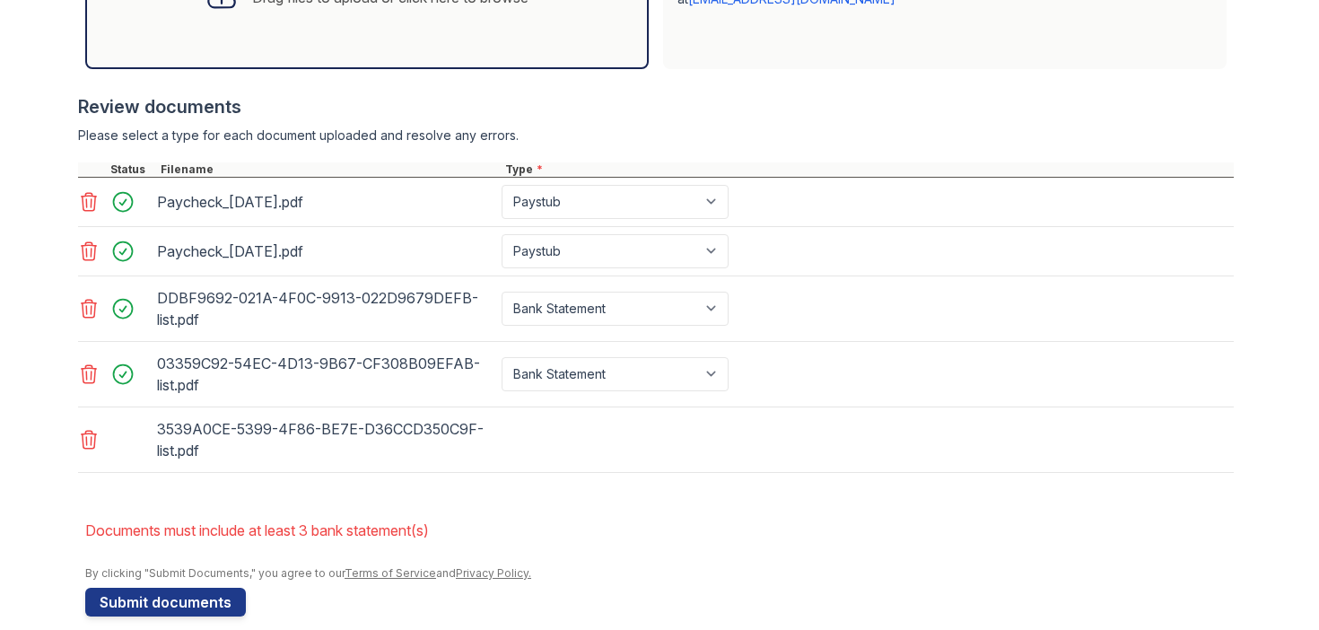
click at [283, 436] on div "3539A0CE-5399-4F86-BE7E-D36CCD350C9F-list.pdf" at bounding box center [325, 439] width 337 height 50
click at [334, 436] on div "3539A0CE-5399-4F86-BE7E-D36CCD350C9F-list.pdf" at bounding box center [325, 439] width 337 height 50
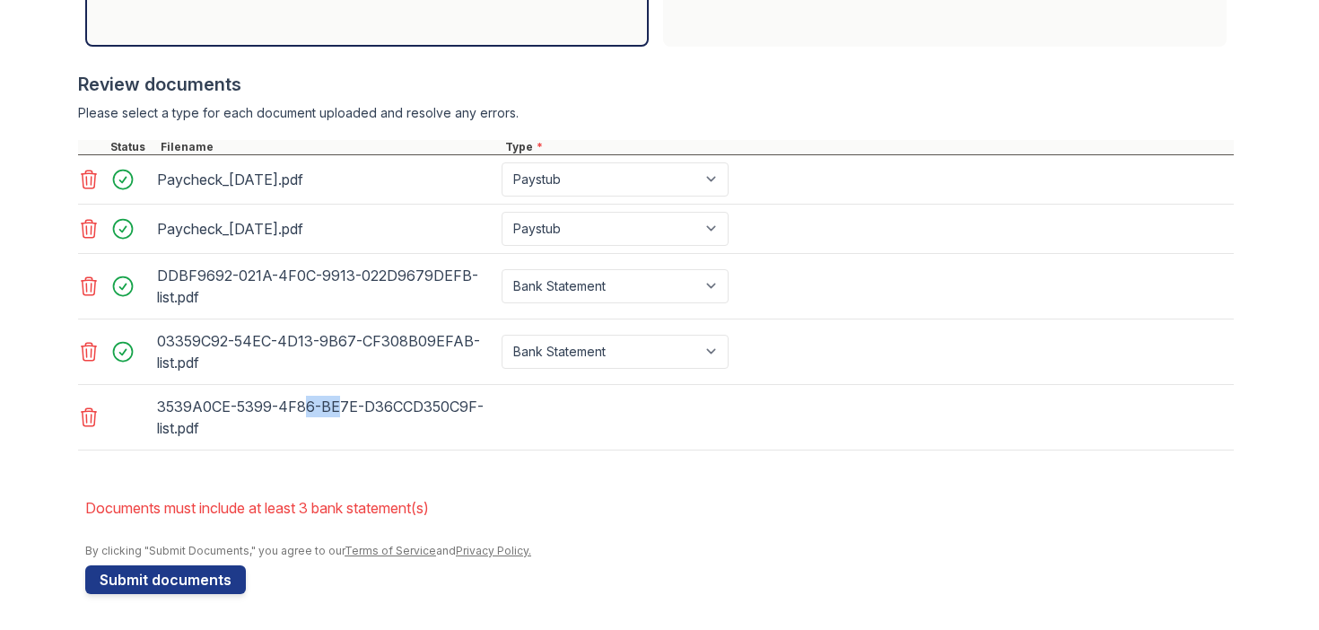
scroll to position [690, 0]
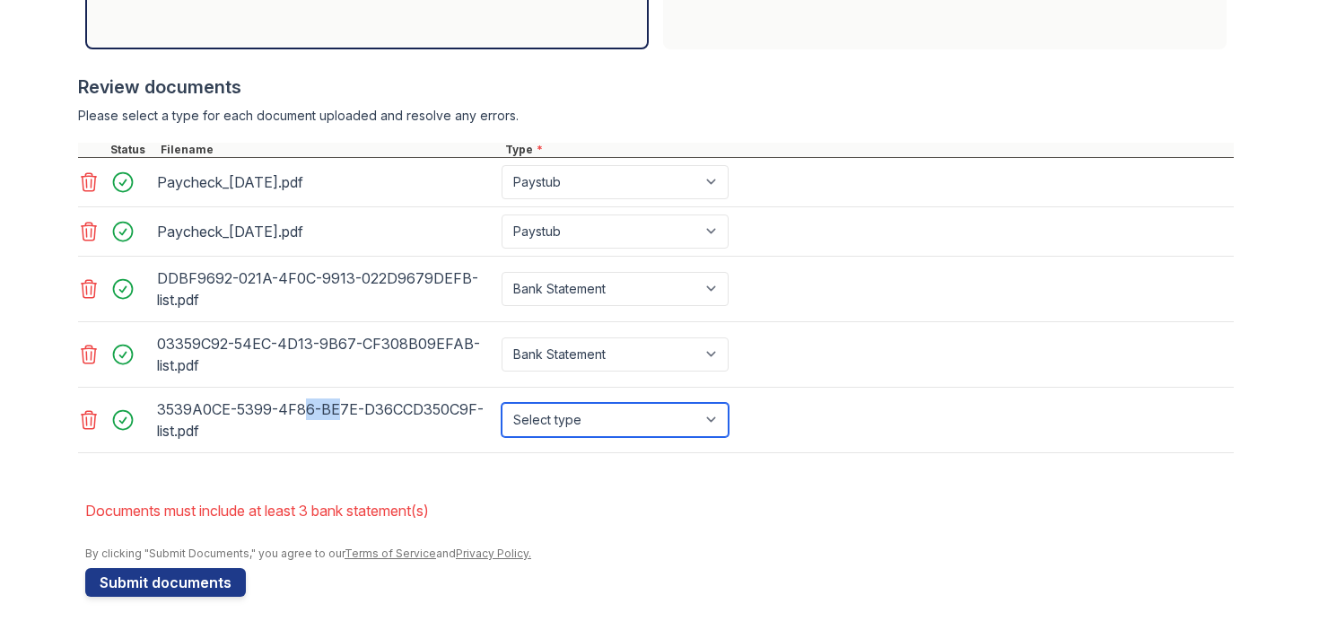
click at [579, 420] on select "Select type Paystub Bank Statement Offer Letter Tax Documents Benefit Award Let…" at bounding box center [614, 420] width 227 height 34
select select "bank_statement"
click at [501, 403] on select "Select type Paystub Bank Statement Offer Letter Tax Documents Benefit Award Let…" at bounding box center [614, 420] width 227 height 34
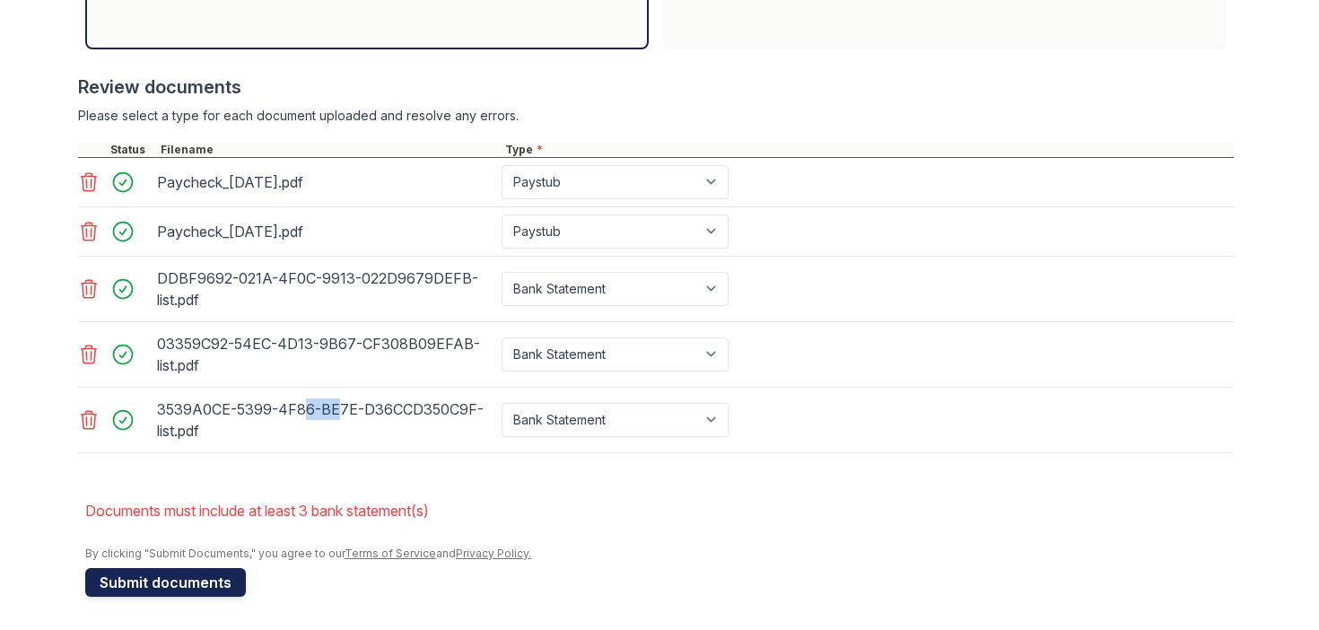
click at [172, 580] on button "Submit documents" at bounding box center [165, 582] width 161 height 29
